Goal: Use online tool/utility: Utilize a website feature to perform a specific function

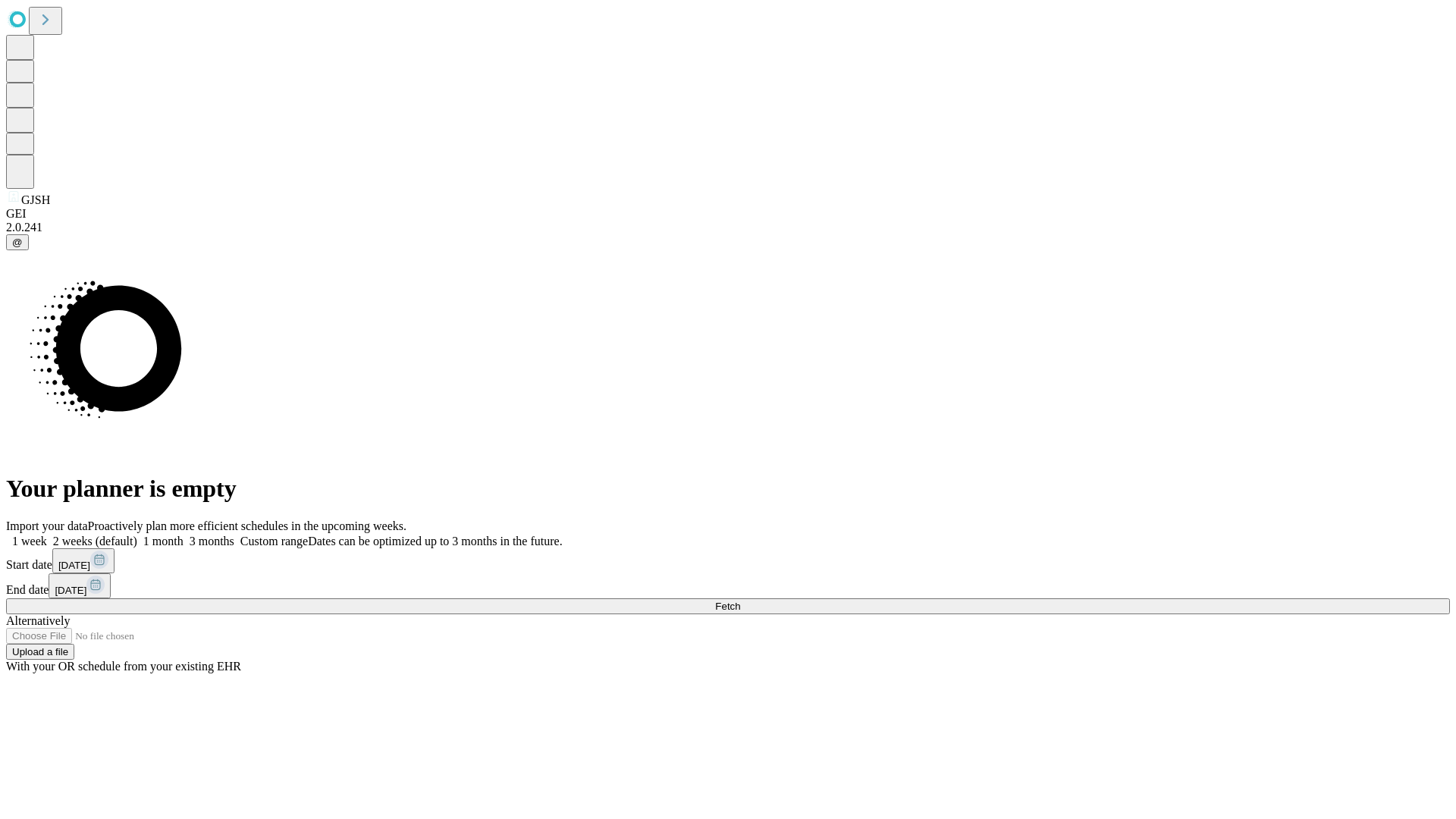
click at [740, 601] on span "Fetch" at bounding box center [727, 606] width 25 height 11
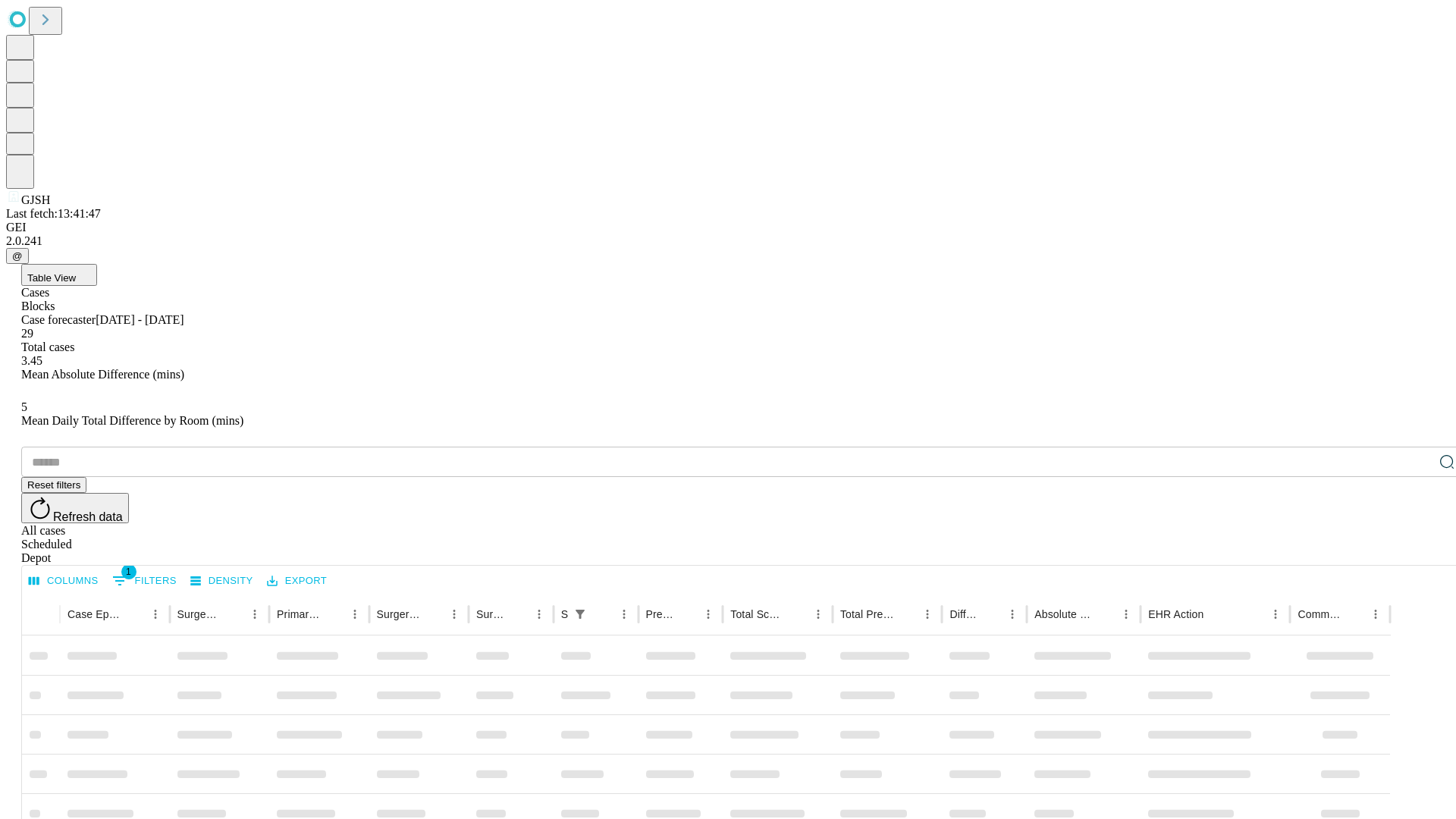
click at [76, 272] on span "Table View" at bounding box center [51, 277] width 49 height 11
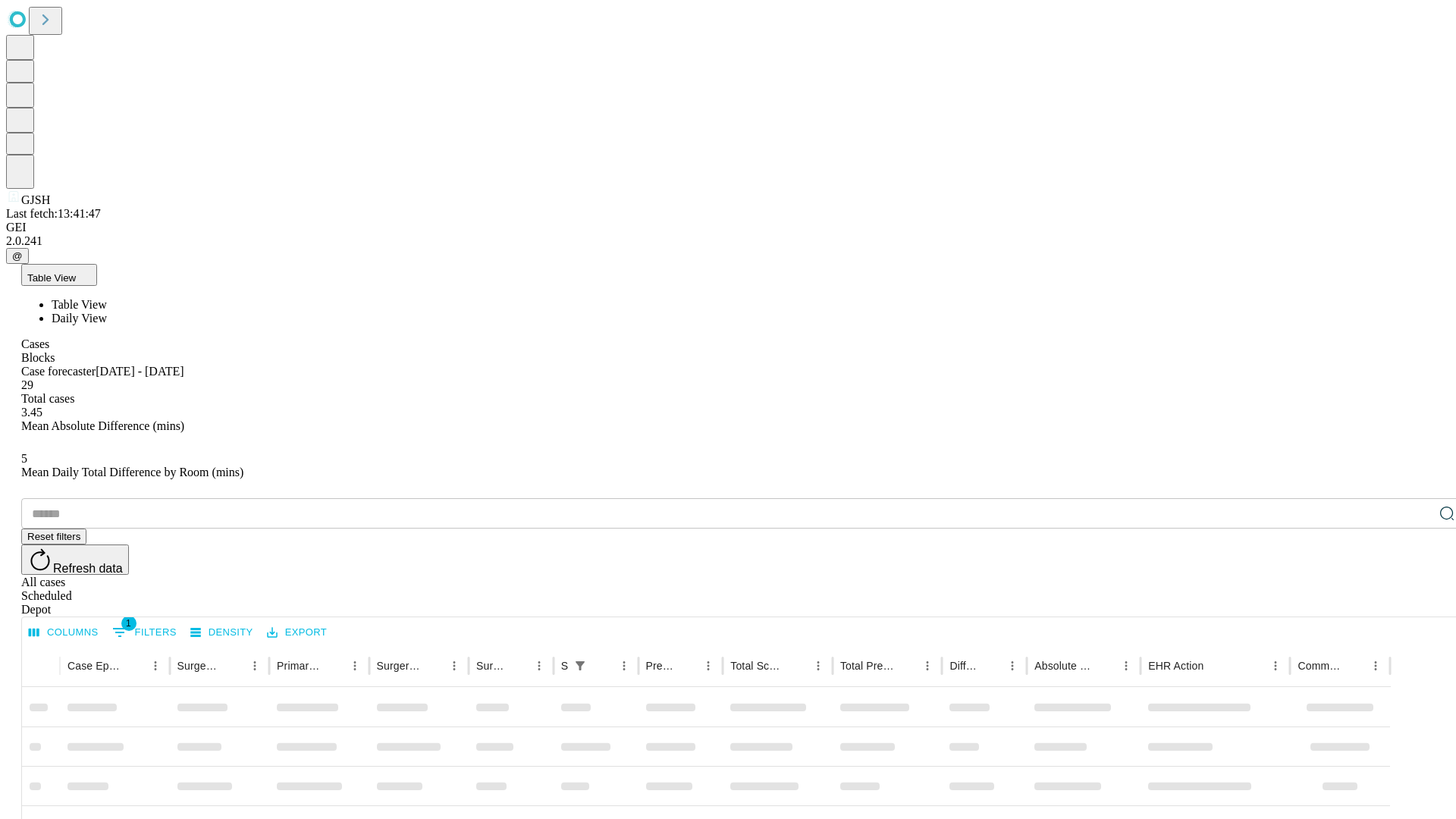
click at [107, 311] on span "Daily View" at bounding box center [78, 317] width 55 height 13
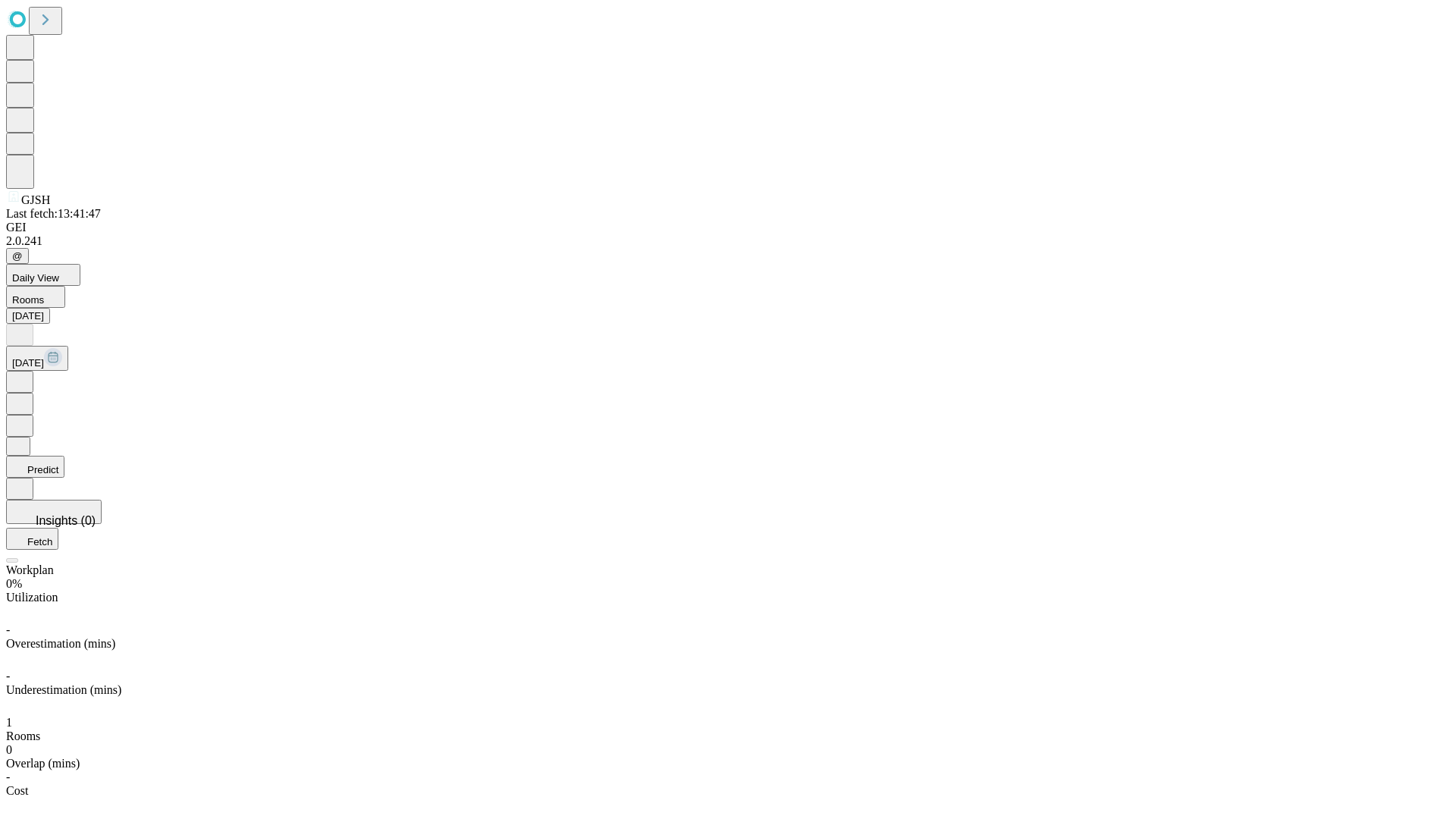
click at [65, 456] on button "Predict" at bounding box center [35, 467] width 58 height 22
